Goal: Register for event/course

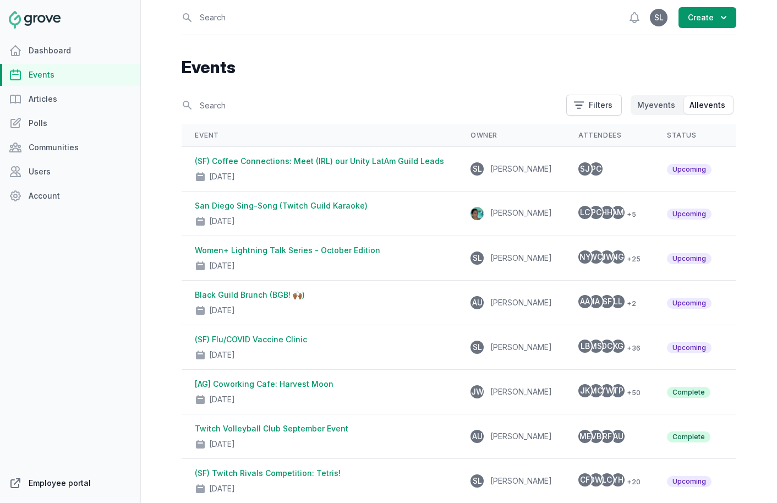
click at [45, 485] on link "Employee portal" at bounding box center [70, 483] width 140 height 22
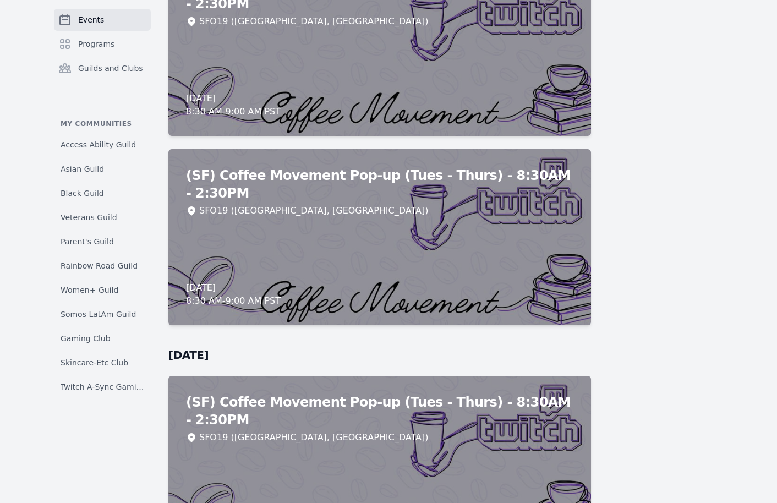
scroll to position [7172, 0]
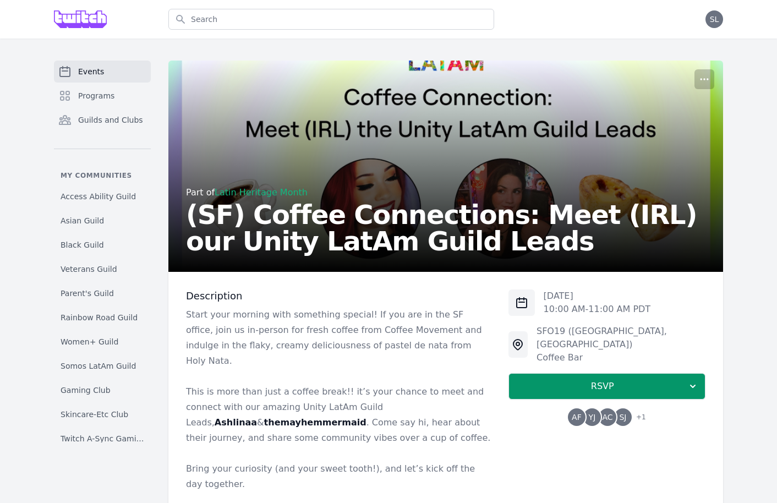
scroll to position [34, 0]
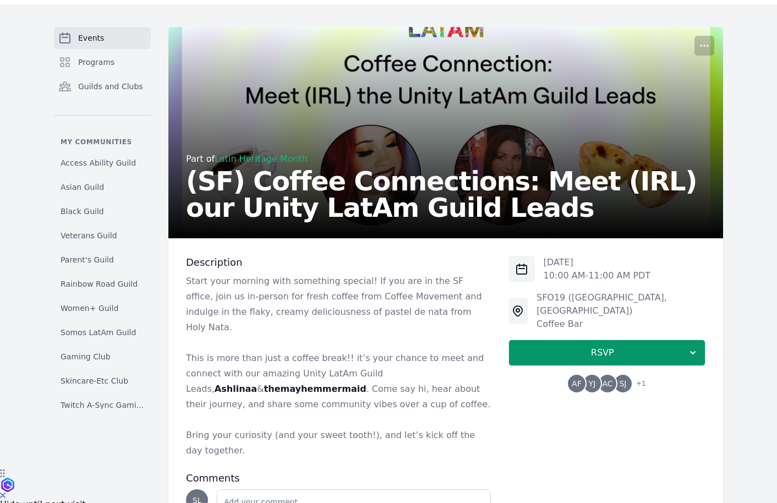
click at [606, 380] on span "AC" at bounding box center [607, 384] width 10 height 8
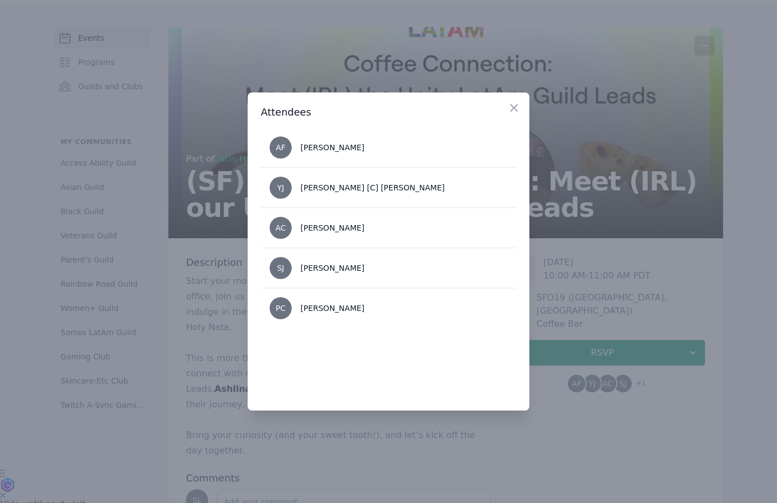
click at [633, 281] on div at bounding box center [388, 251] width 777 height 503
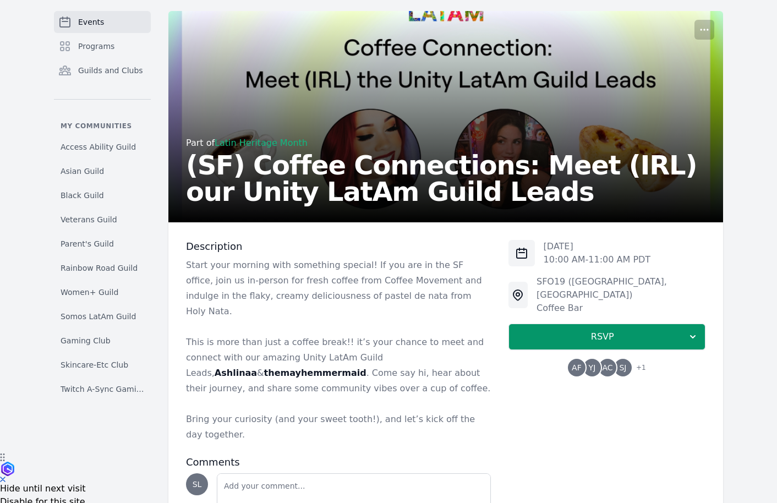
scroll to position [57, 0]
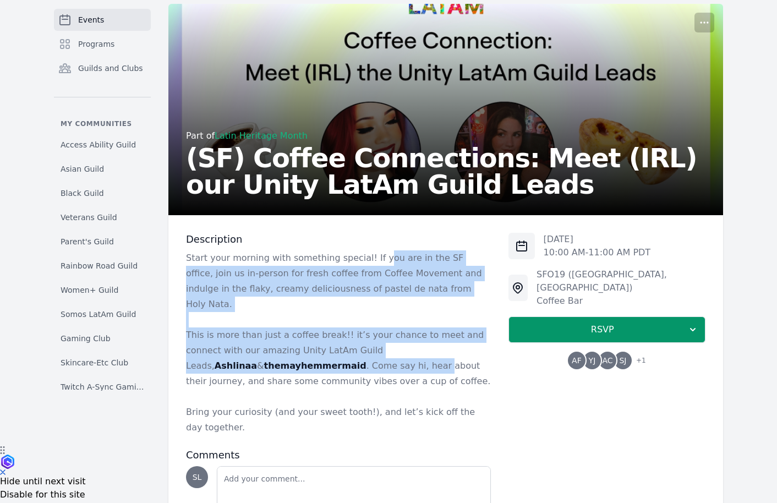
drag, startPoint x: 373, startPoint y: 261, endPoint x: 353, endPoint y: 350, distance: 91.5
click at [353, 350] on div "Start your morning with something special! If you are in the SF office, join us…" at bounding box center [338, 343] width 305 height 185
click at [353, 350] on p "This is more than just a coffee break!! it’s your chance to meet and connect wi…" at bounding box center [338, 359] width 305 height 62
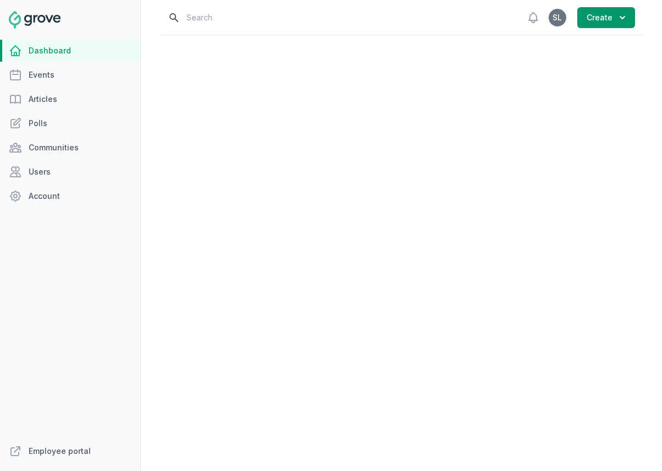
click at [228, 24] on input "text" at bounding box center [339, 17] width 343 height 35
type input "[DATE]"
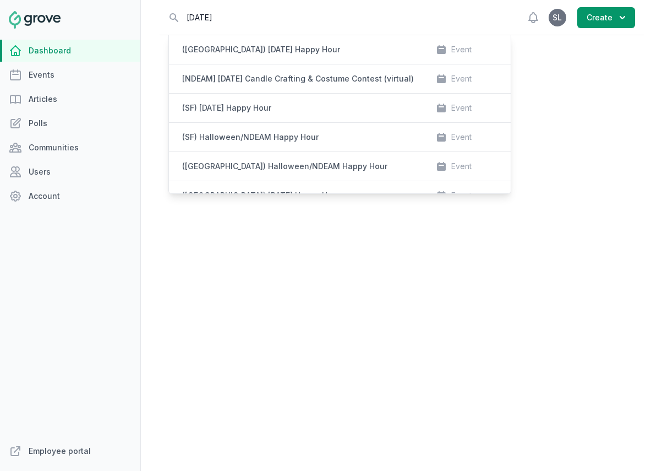
click at [149, 99] on div "Open sidebar Search [DATE] ([GEOGRAPHIC_DATA]) [DATE] Happy Hour Event [NDEAM] …" at bounding box center [401, 235] width 521 height 471
click at [240, 10] on input "[DATE]" at bounding box center [339, 17] width 343 height 35
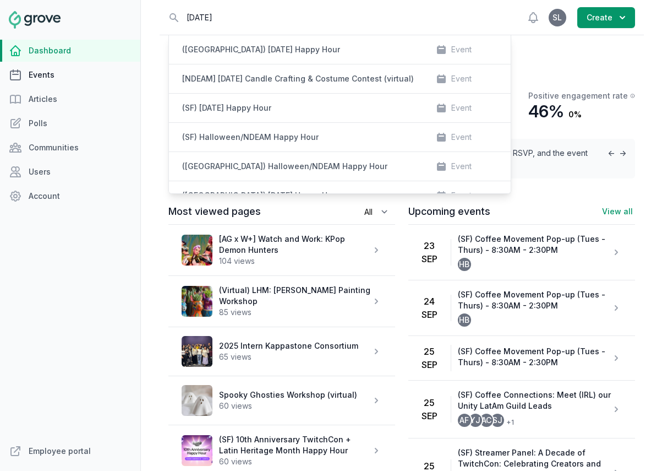
click at [61, 80] on link "Events" at bounding box center [70, 75] width 140 height 22
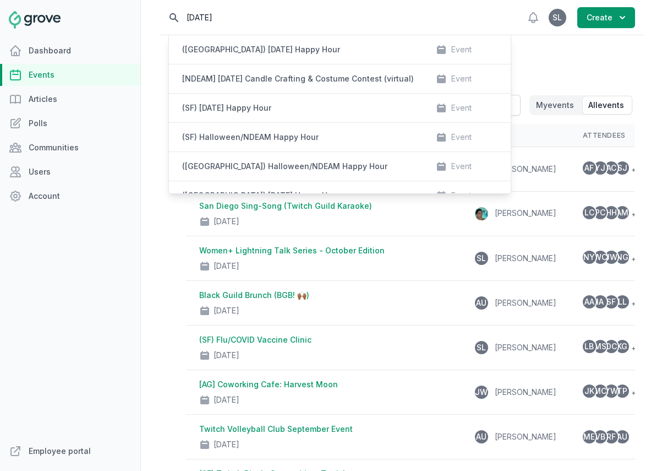
click at [231, 17] on input "halloween" at bounding box center [339, 17] width 343 height 35
click at [140, 107] on nav "Dashboard Events Articles Polls Communities Users Account Employee portal" at bounding box center [70, 235] width 141 height 471
click at [170, 18] on input "halloween" at bounding box center [339, 17] width 343 height 35
drag, startPoint x: 233, startPoint y: 10, endPoint x: 129, endPoint y: 10, distance: 103.5
click at [129, 10] on div "Dashboard Events Articles Polls Communities Users Account Employee portal Open …" at bounding box center [331, 235] width 662 height 471
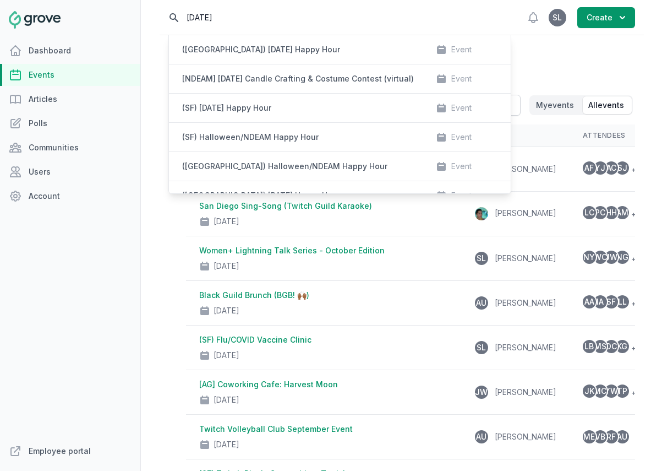
click at [208, 14] on input "halloween" at bounding box center [339, 17] width 343 height 35
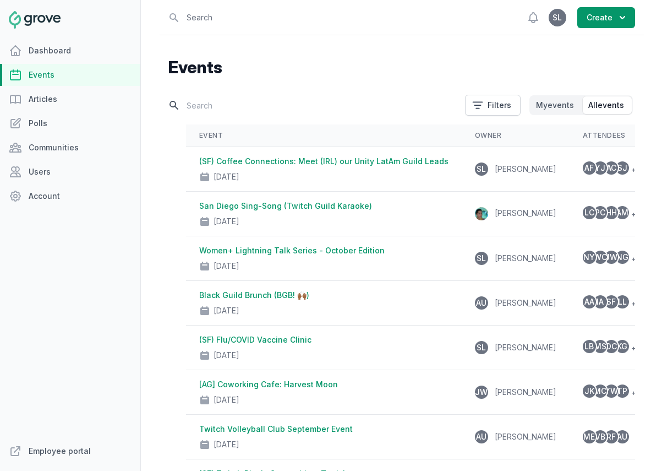
click at [210, 108] on input "text" at bounding box center [313, 105] width 290 height 19
type input "halloween"
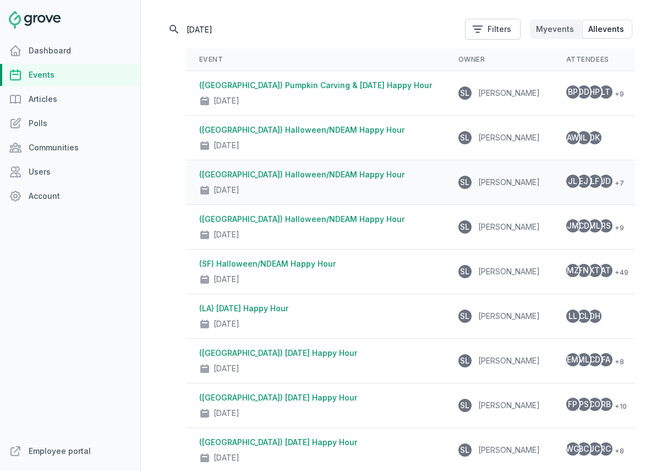
scroll to position [77, 0]
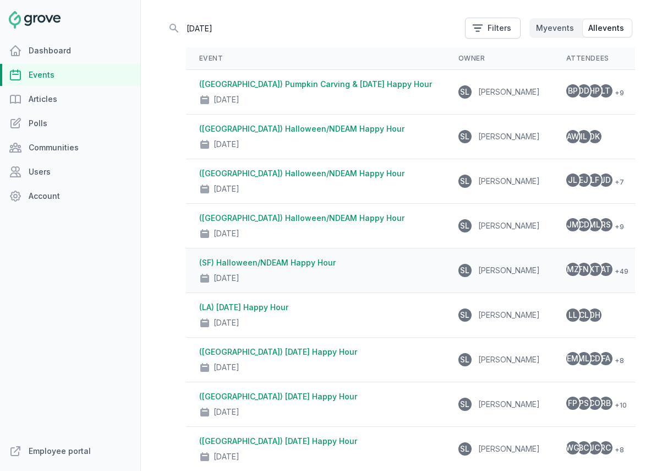
click at [276, 265] on link "(SF) Halloween/NDEAM Happy Hour" at bounding box center [267, 262] width 137 height 9
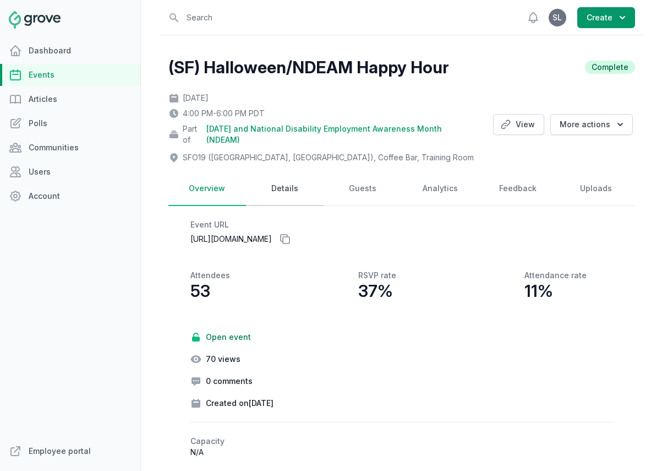
click at [290, 185] on link "Details" at bounding box center [285, 189] width 78 height 34
select select "96"
select select "43"
select select "4:00 PM"
select select "6:00 PM"
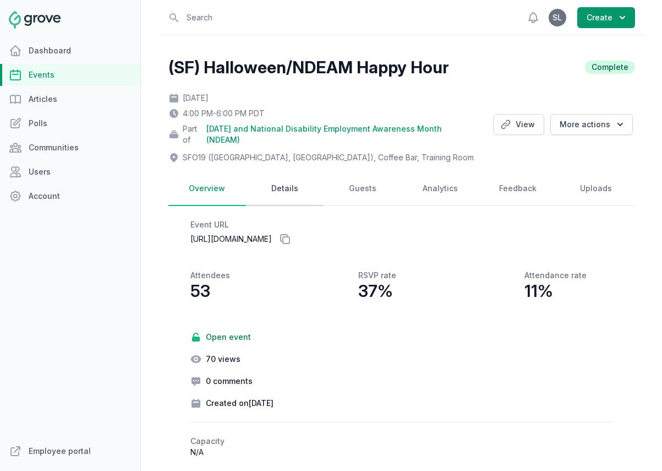
select select "89"
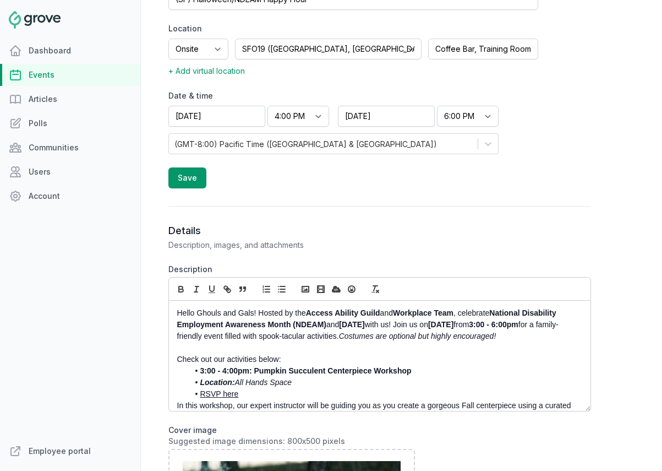
drag, startPoint x: 367, startPoint y: 397, endPoint x: 111, endPoint y: 224, distance: 308.8
click at [111, 224] on div "Dashboard Events Articles Polls Communities Users Account Employee portal Open …" at bounding box center [331, 235] width 662 height 471
copy div "Hello Ghouls and Gals! Hosted by the Access Ability Guild and Workplace Team , …"
click at [265, 360] on p "Check out our activities below:" at bounding box center [376, 360] width 399 height 12
click at [176, 314] on div "Hello Ghouls and Gals! Hosted by the Access Ability Guild and Workplace Team , …" at bounding box center [380, 356] width 422 height 110
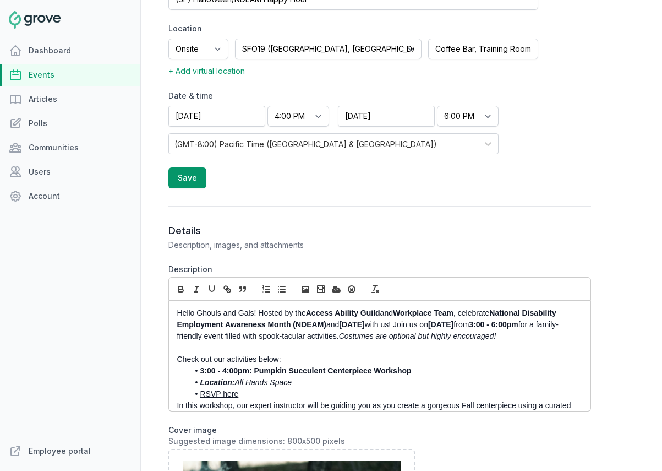
click at [220, 393] on link "RSVP here" at bounding box center [219, 393] width 39 height 9
click at [236, 414] on link "https://twitch.groveplatform.com/app/events/2233" at bounding box center [194, 414] width 81 height 14
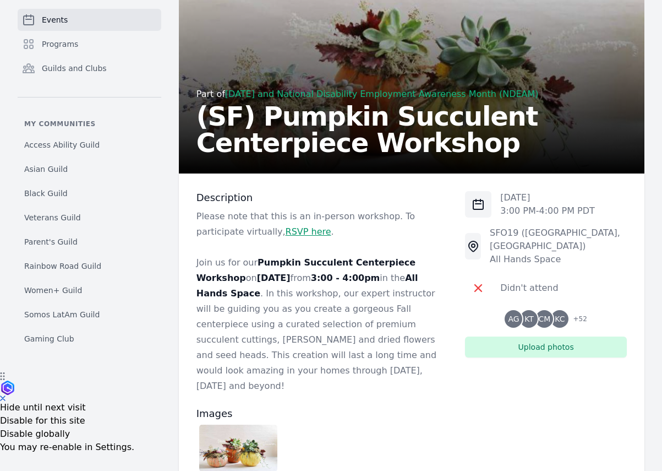
scroll to position [119, 0]
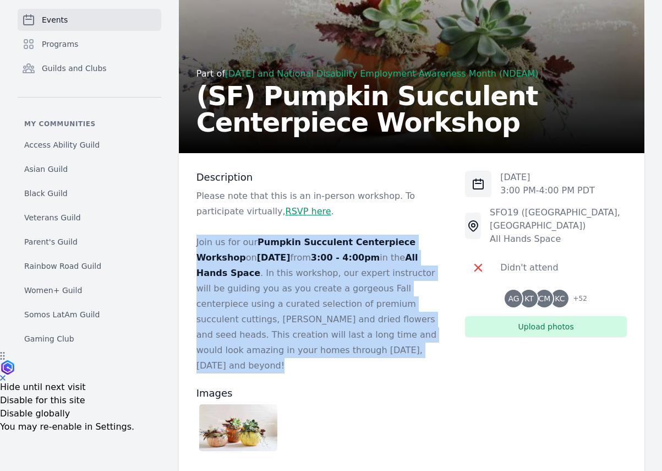
drag, startPoint x: 247, startPoint y: 353, endPoint x: 194, endPoint y: 247, distance: 118.7
click at [194, 247] on div "Description Please note that this is an in-person workshop. To participate virt…" at bounding box center [412, 367] width 466 height 429
copy p "Join us for our Pumpkin Succulent Centerpiece Workshop on October 31st from 3:0…"
click at [87, 18] on link "Events" at bounding box center [90, 20] width 144 height 22
